Goal: Task Accomplishment & Management: Manage account settings

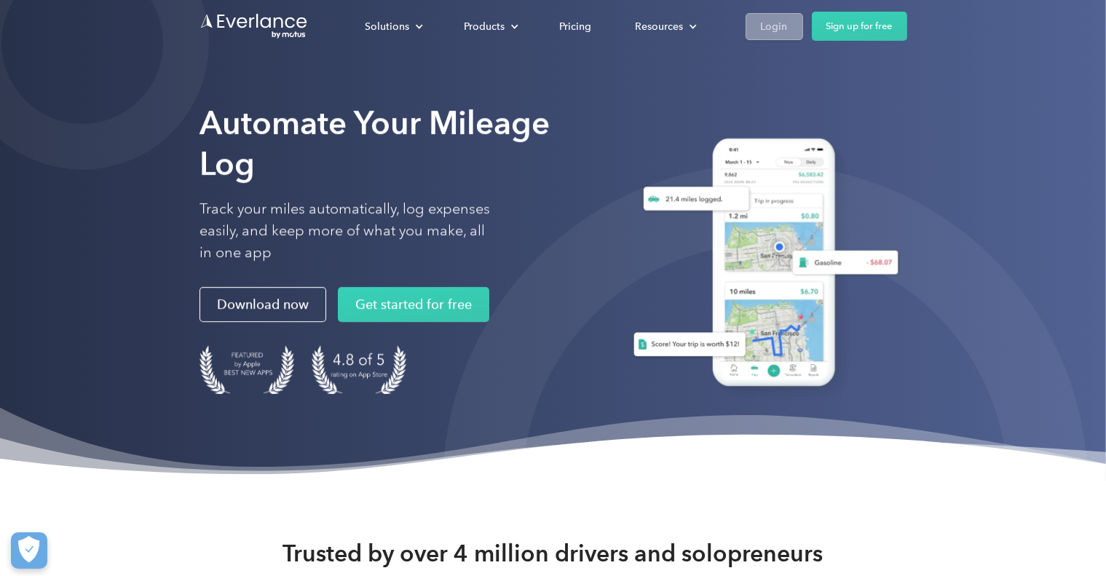
click at [768, 23] on div "Login" at bounding box center [774, 26] width 27 height 18
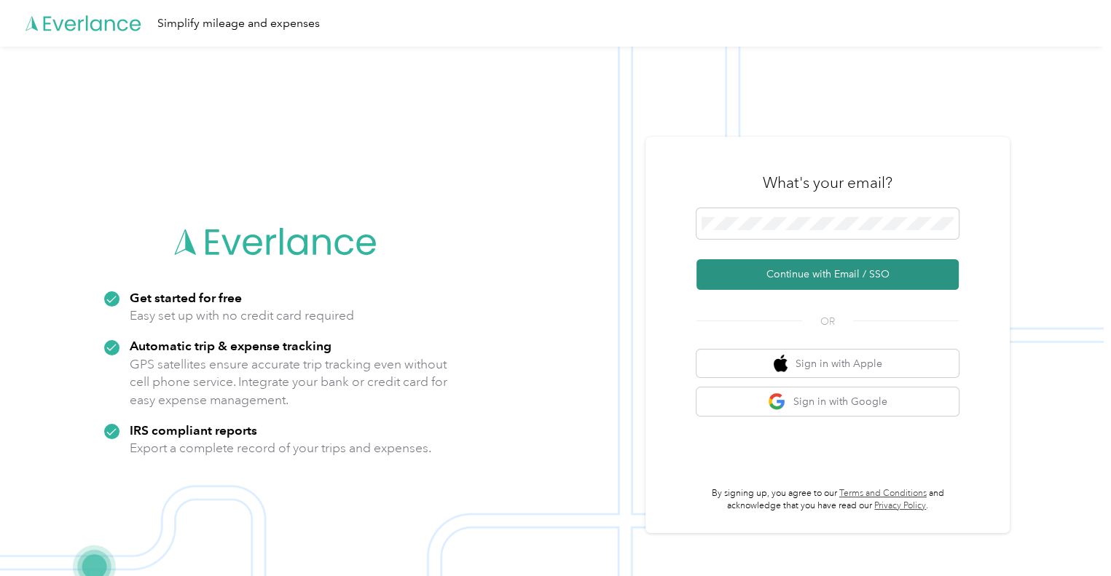
click at [813, 276] on button "Continue with Email / SSO" at bounding box center [827, 274] width 262 height 31
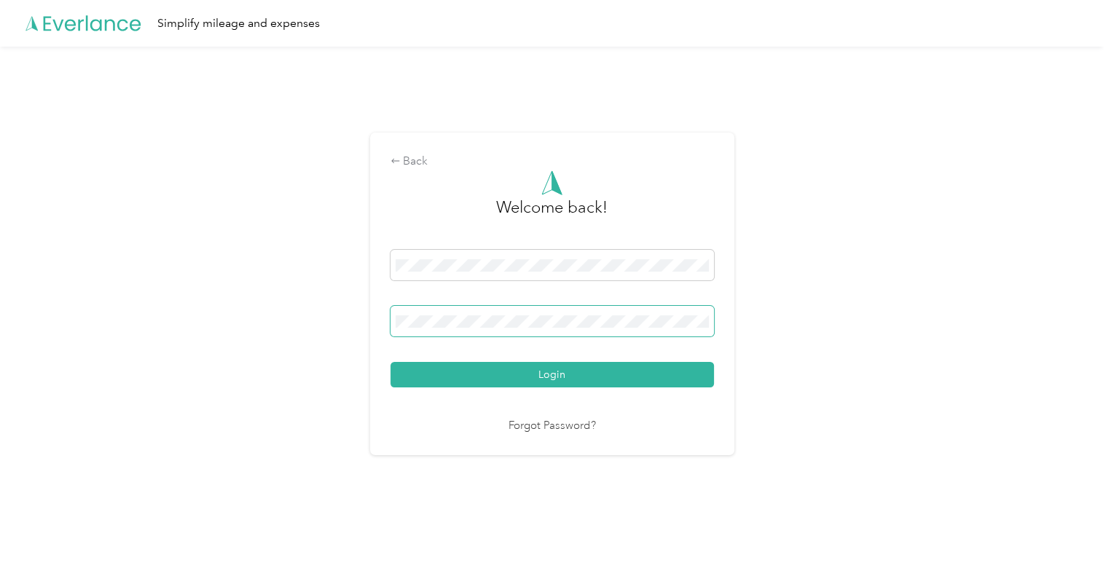
click at [440, 312] on span at bounding box center [551, 321] width 323 height 31
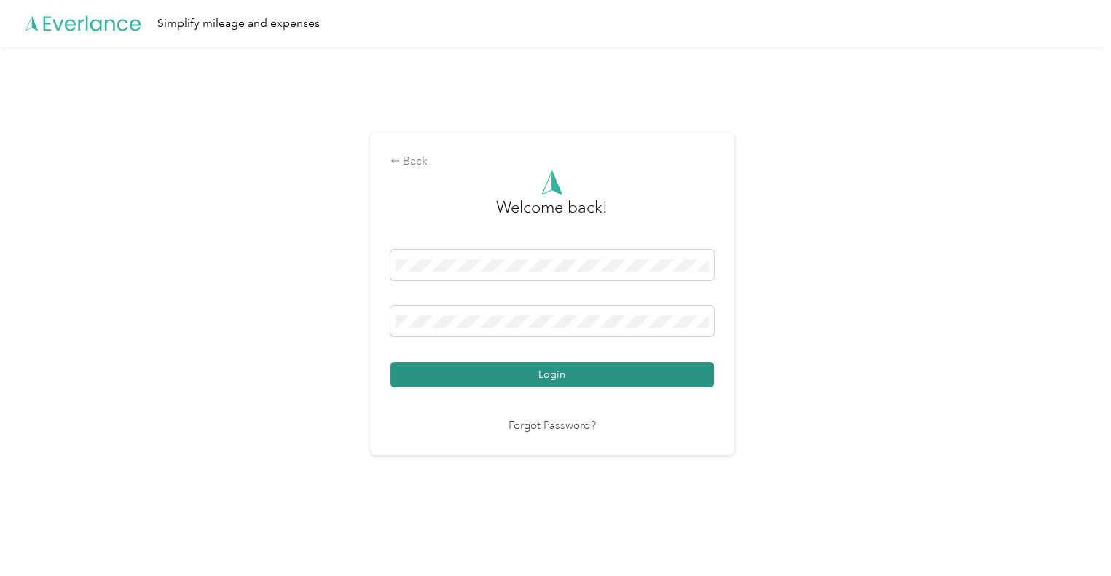
click at [547, 375] on button "Login" at bounding box center [551, 374] width 323 height 25
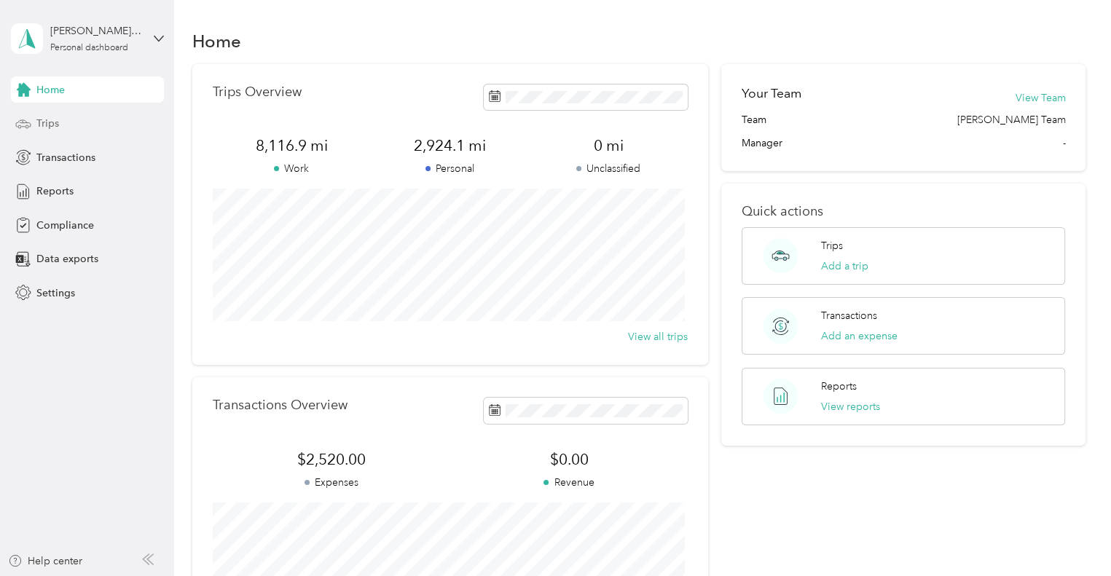
click at [52, 125] on span "Trips" at bounding box center [47, 123] width 23 height 15
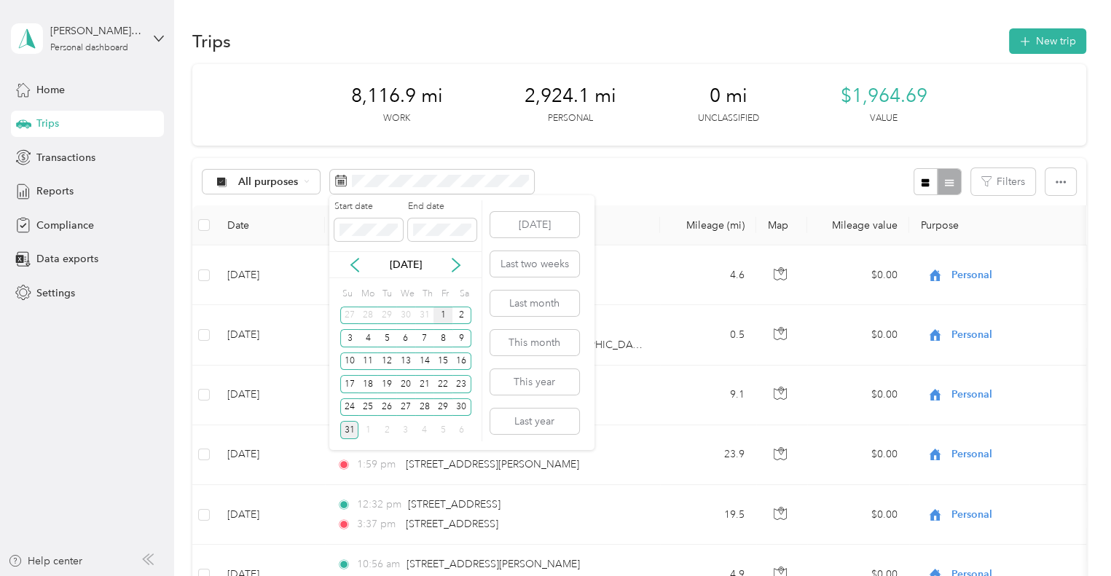
click at [446, 321] on div "1" at bounding box center [442, 316] width 19 height 18
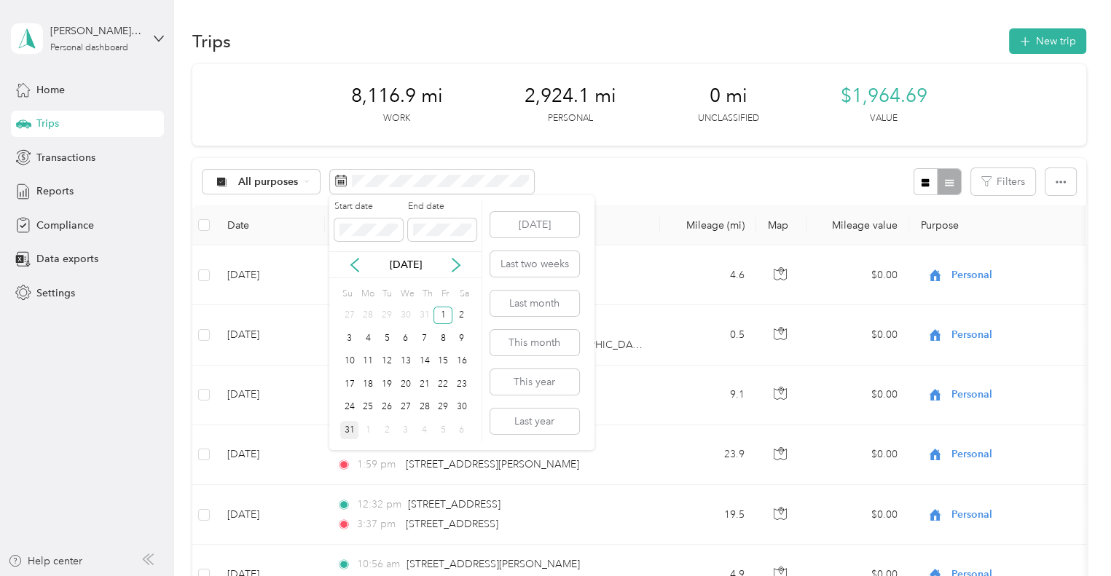
click at [347, 432] on div "31" at bounding box center [349, 430] width 19 height 18
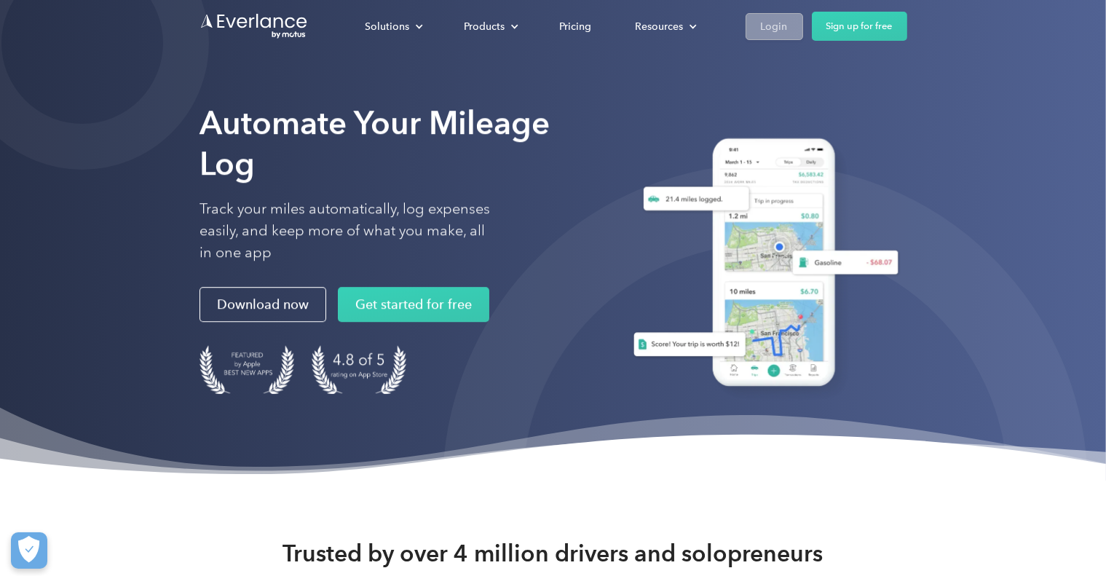
click at [773, 25] on div "Login" at bounding box center [774, 26] width 27 height 18
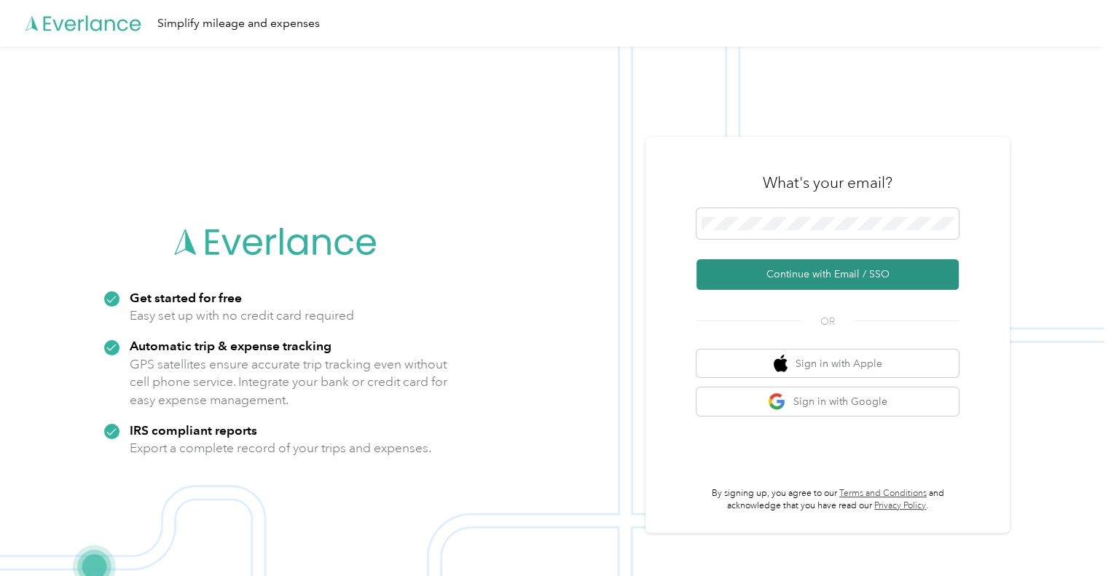
click at [805, 275] on button "Continue with Email / SSO" at bounding box center [827, 274] width 262 height 31
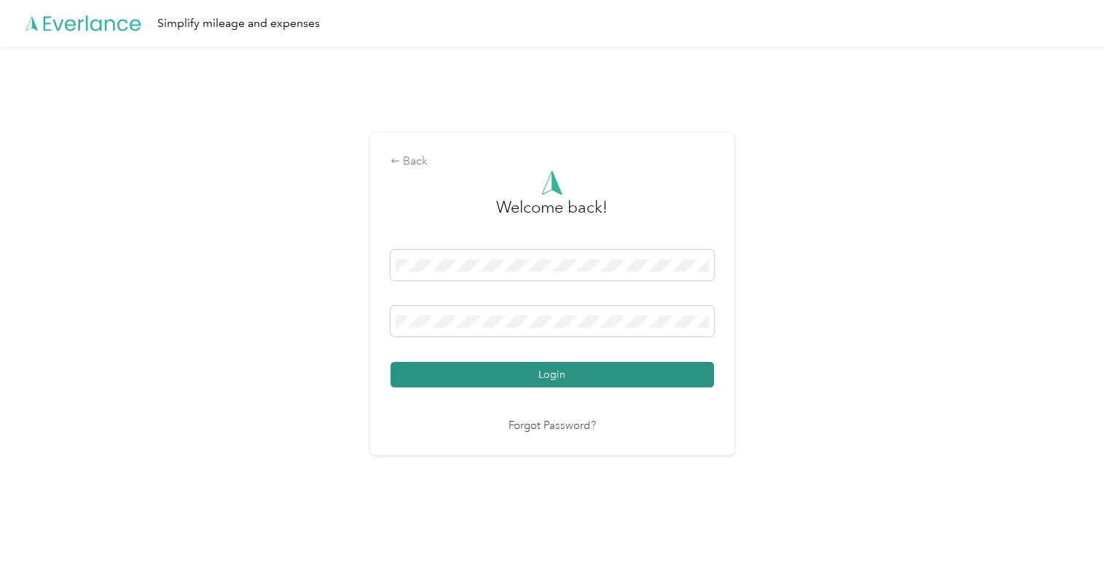
click at [532, 373] on button "Login" at bounding box center [551, 374] width 323 height 25
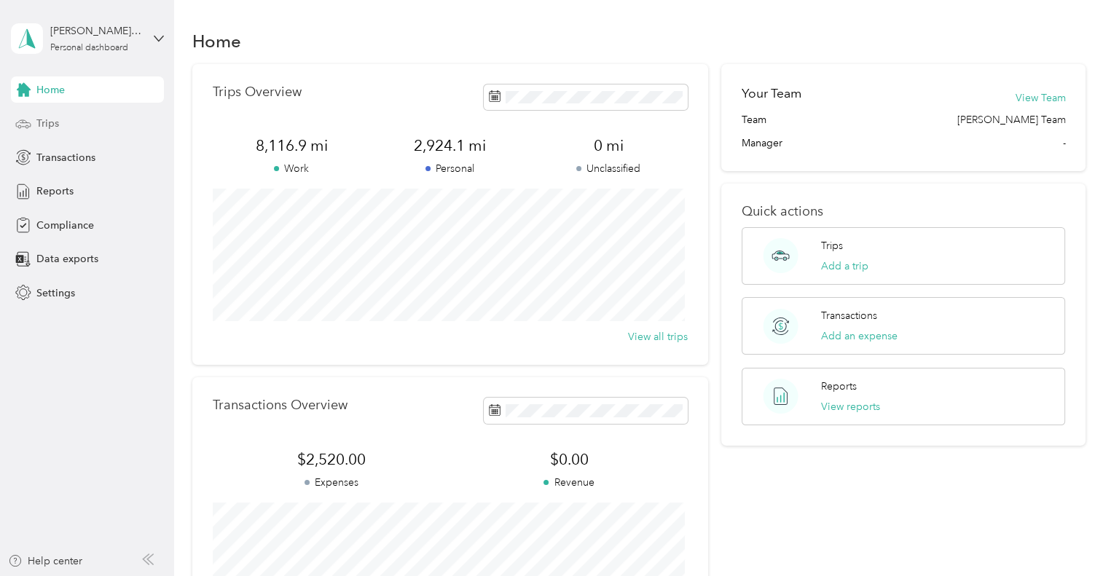
click at [32, 125] on div "Trips" at bounding box center [87, 124] width 153 height 26
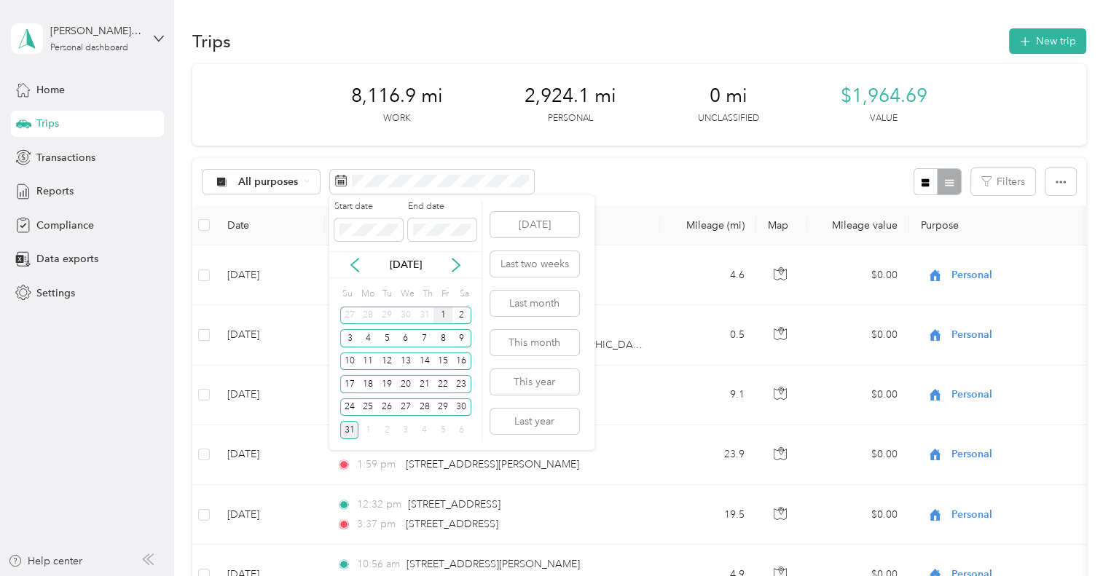
click at [440, 310] on div "1" at bounding box center [442, 316] width 19 height 18
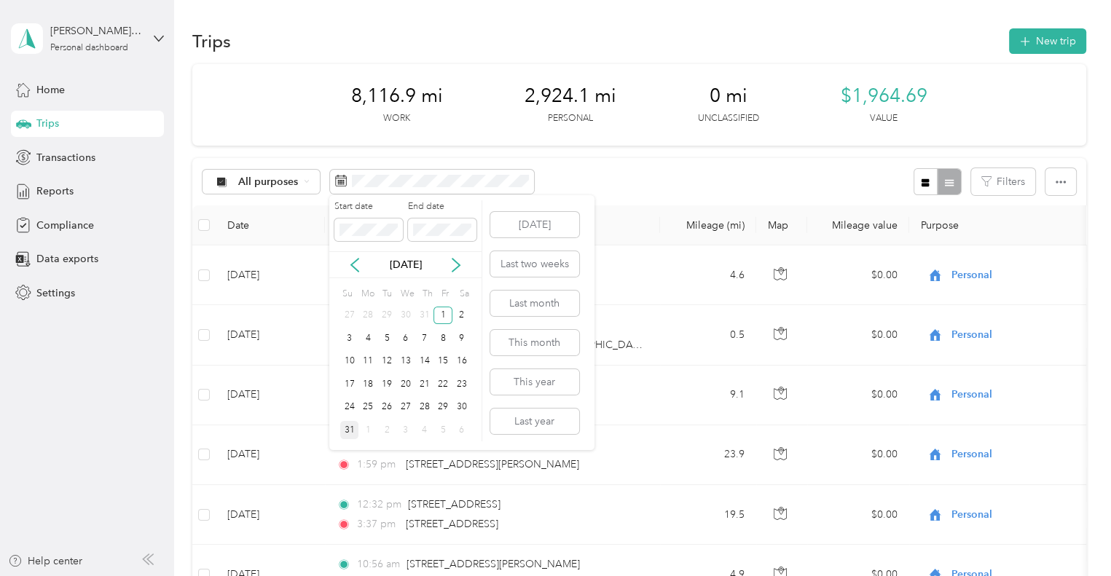
click at [347, 430] on div "31" at bounding box center [349, 430] width 19 height 18
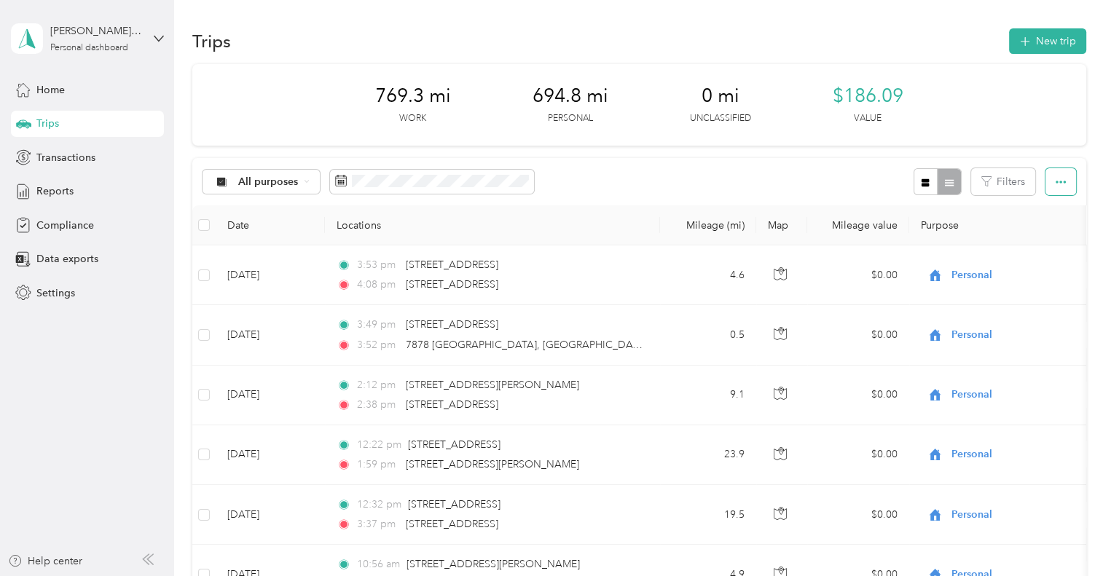
click at [1056, 180] on icon "button" at bounding box center [1060, 182] width 10 height 10
click at [1045, 235] on span "Export" at bounding box center [1034, 235] width 31 height 12
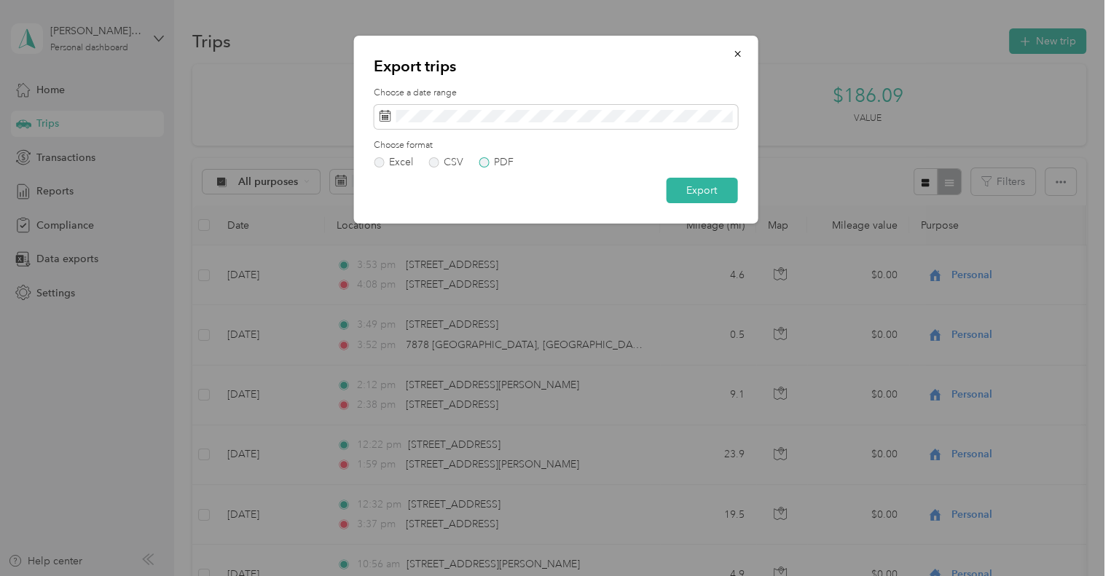
click at [487, 162] on label "PDF" at bounding box center [496, 162] width 35 height 10
click at [714, 187] on button "Export" at bounding box center [701, 190] width 71 height 25
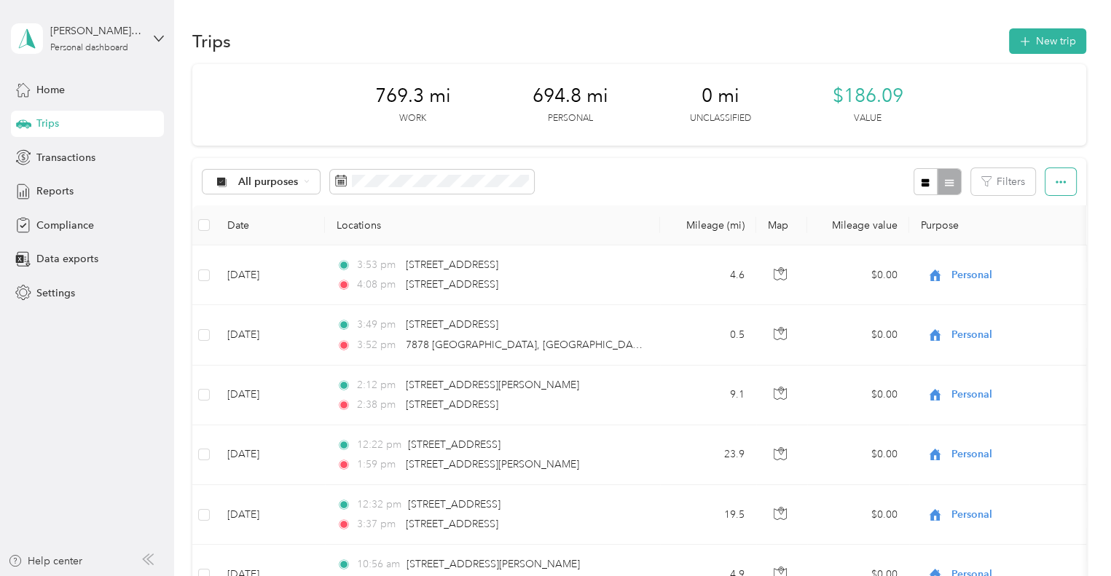
click at [1055, 182] on icon "button" at bounding box center [1060, 182] width 10 height 3
click at [1048, 232] on span "Export" at bounding box center [1034, 235] width 31 height 12
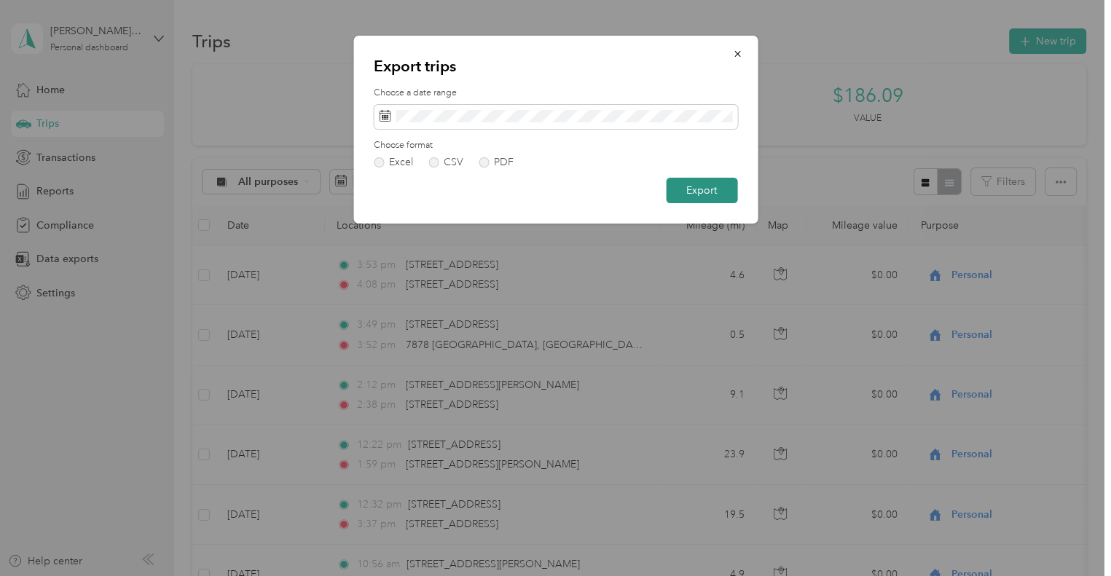
click at [706, 188] on button "Export" at bounding box center [701, 190] width 71 height 25
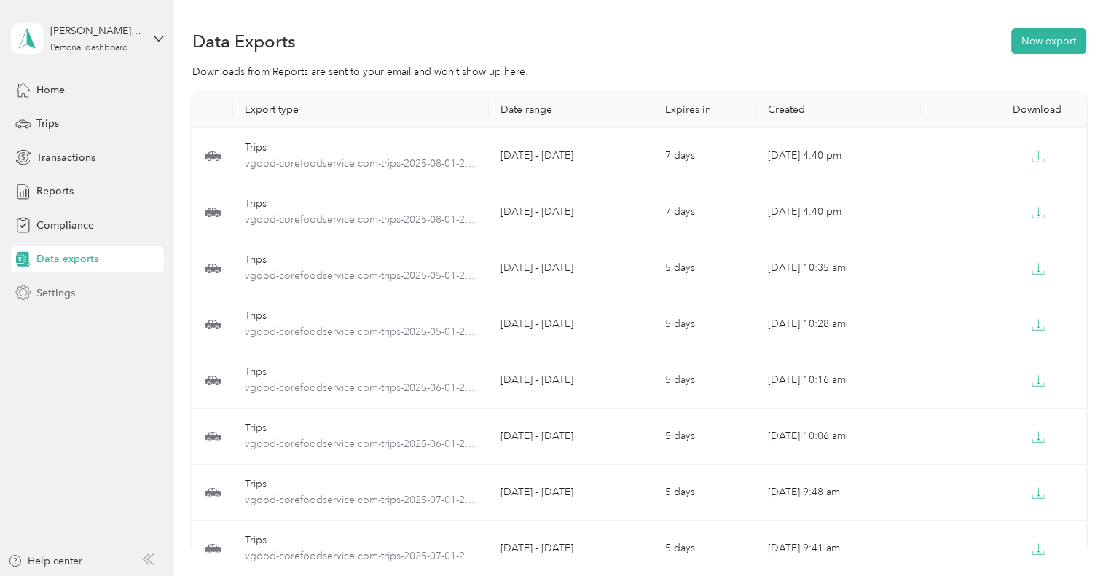
click at [60, 296] on span "Settings" at bounding box center [55, 293] width 39 height 15
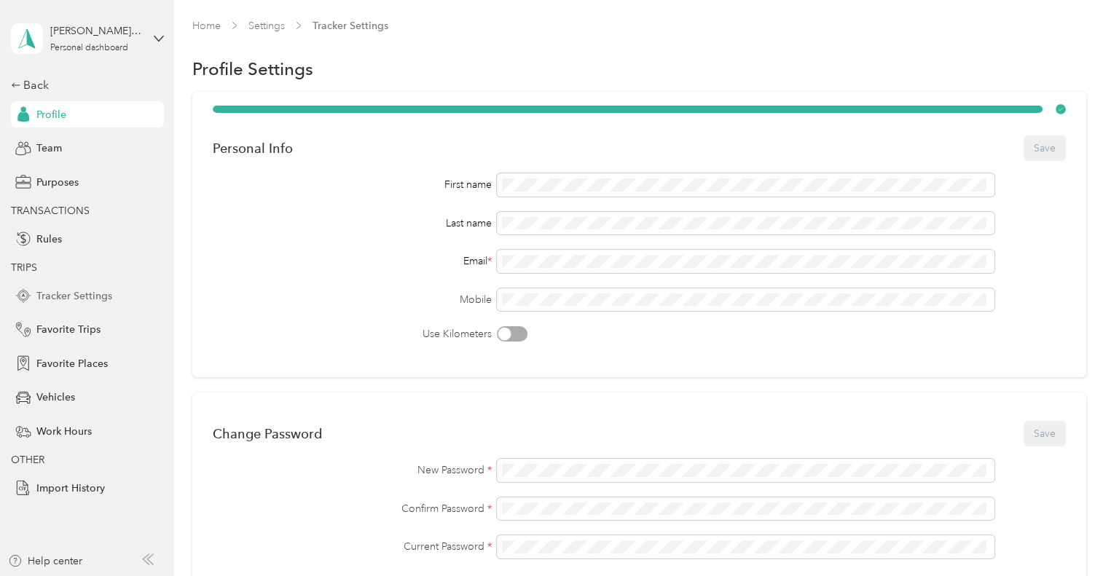
click at [106, 297] on span "Tracker Settings" at bounding box center [74, 295] width 76 height 15
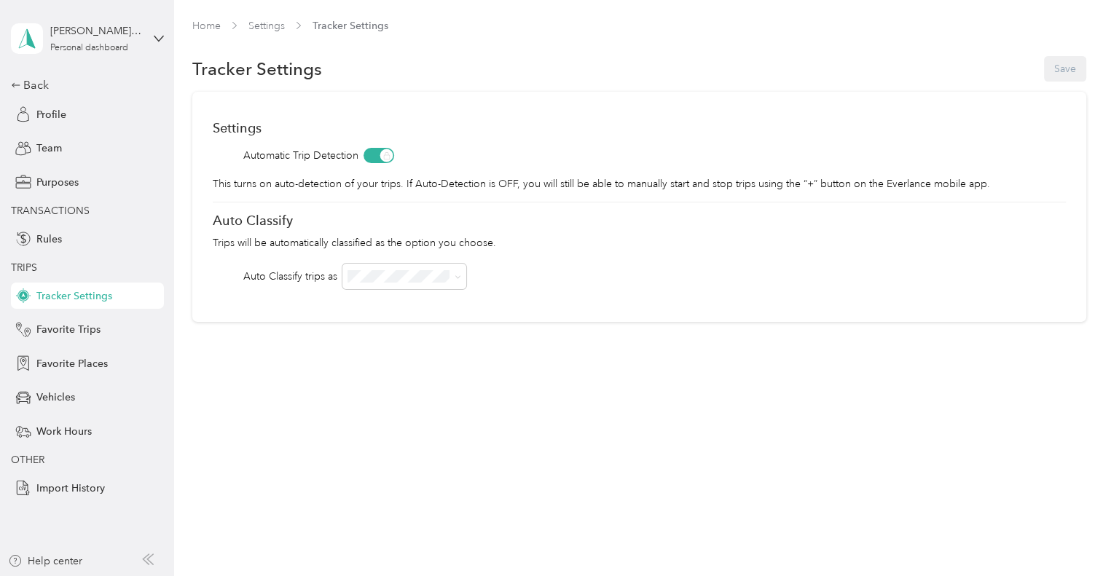
click at [58, 299] on span "Tracker Settings" at bounding box center [74, 295] width 76 height 15
